Goal: Transaction & Acquisition: Purchase product/service

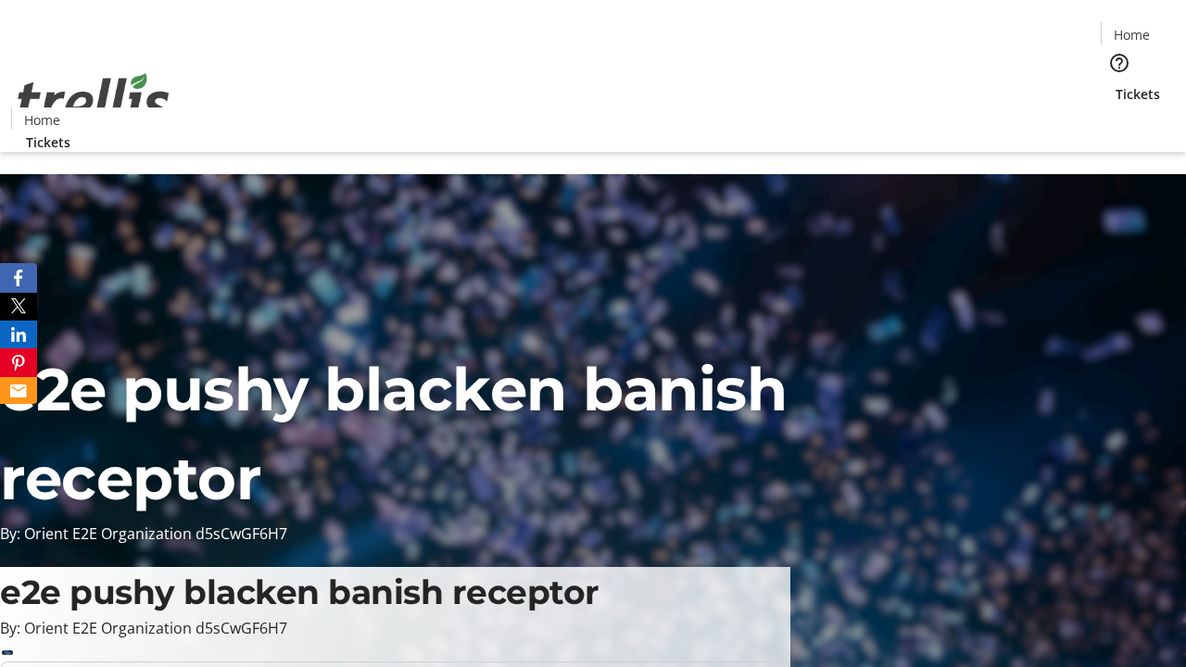
click at [1115, 84] on span "Tickets" at bounding box center [1137, 93] width 44 height 19
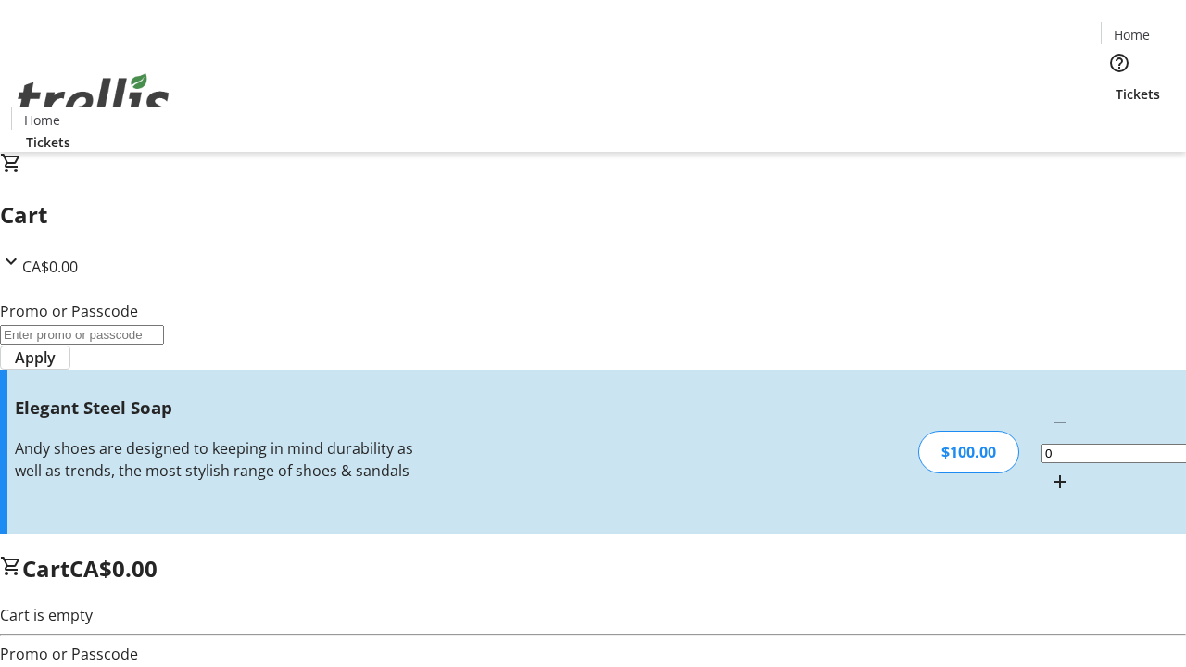
click at [1049, 471] on mat-icon "Increment by one" at bounding box center [1060, 482] width 22 height 22
type input "1"
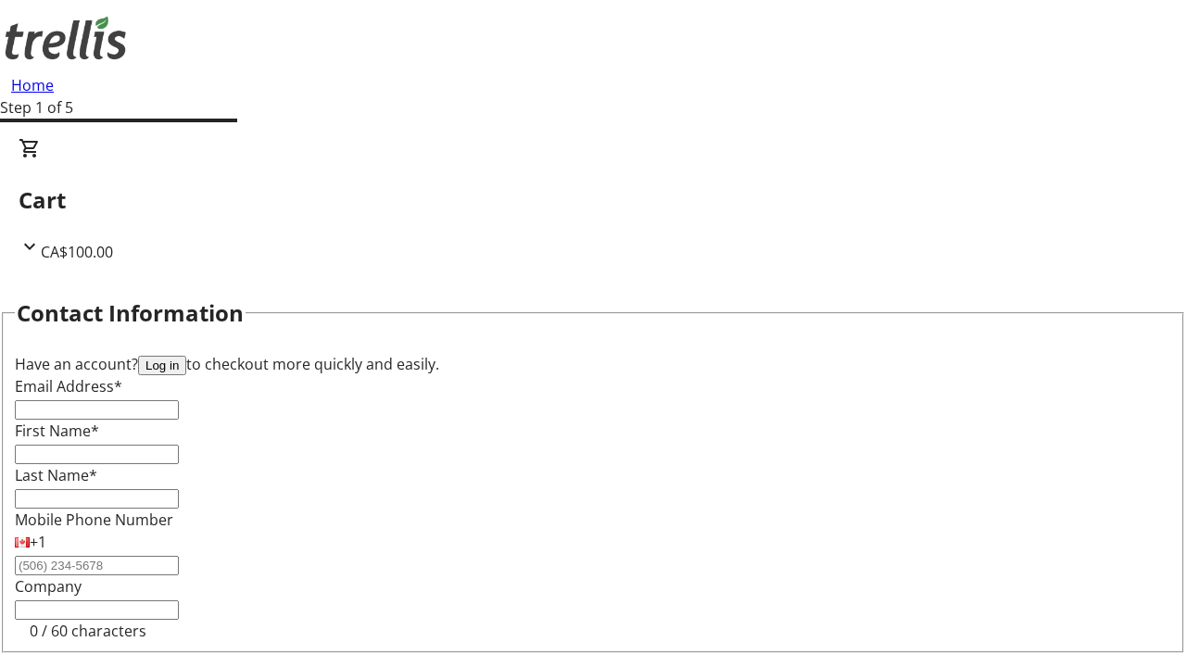
type input "FREE"
type input "[EMAIL_ADDRESS][DOMAIN_NAME]"
type input "[PERSON_NAME]"
